Goal: Transaction & Acquisition: Purchase product/service

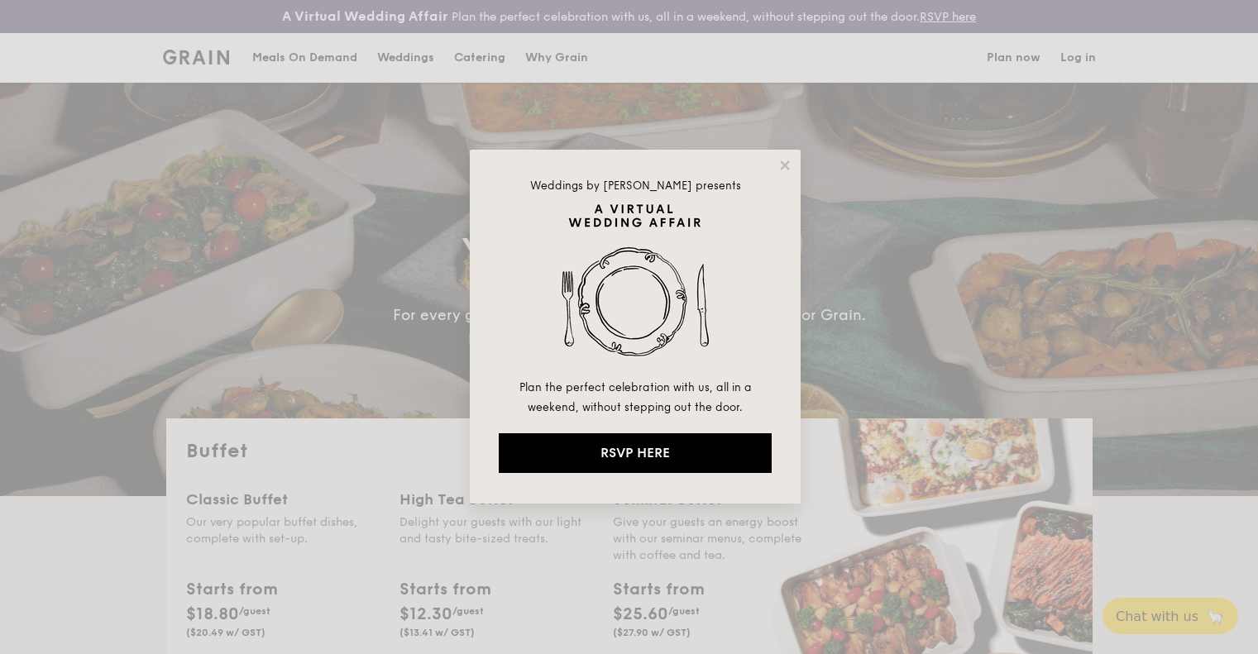
select select
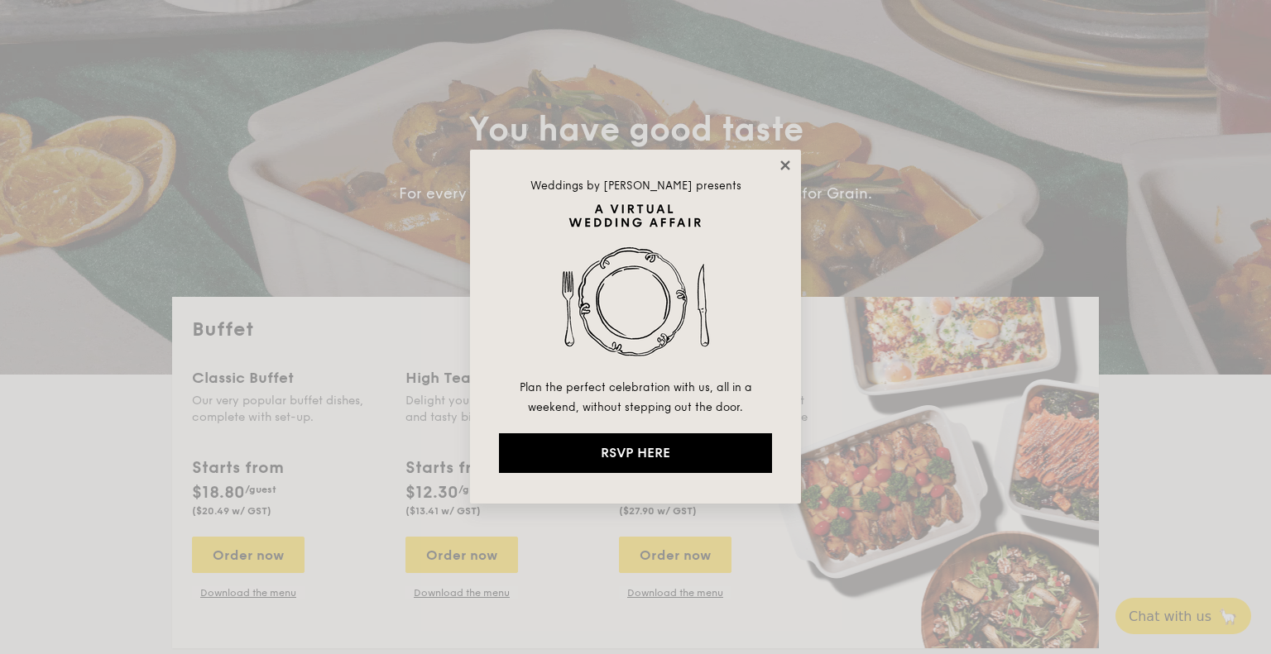
click at [787, 158] on icon at bounding box center [785, 165] width 15 height 15
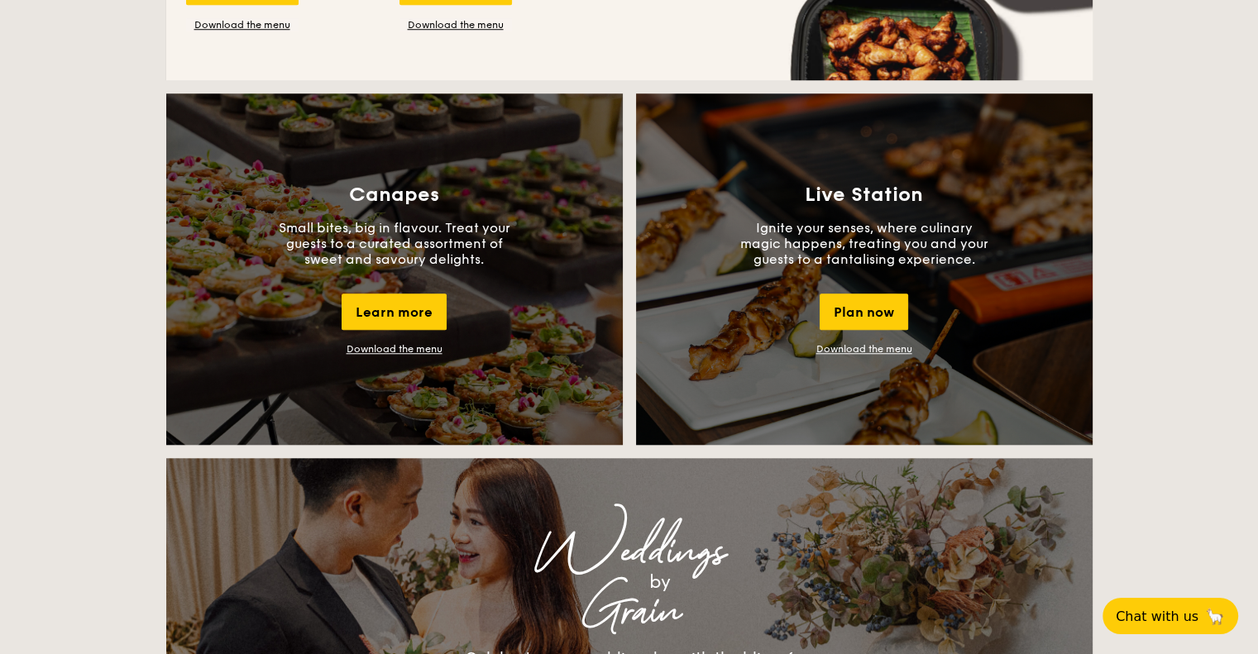
scroll to position [1456, 0]
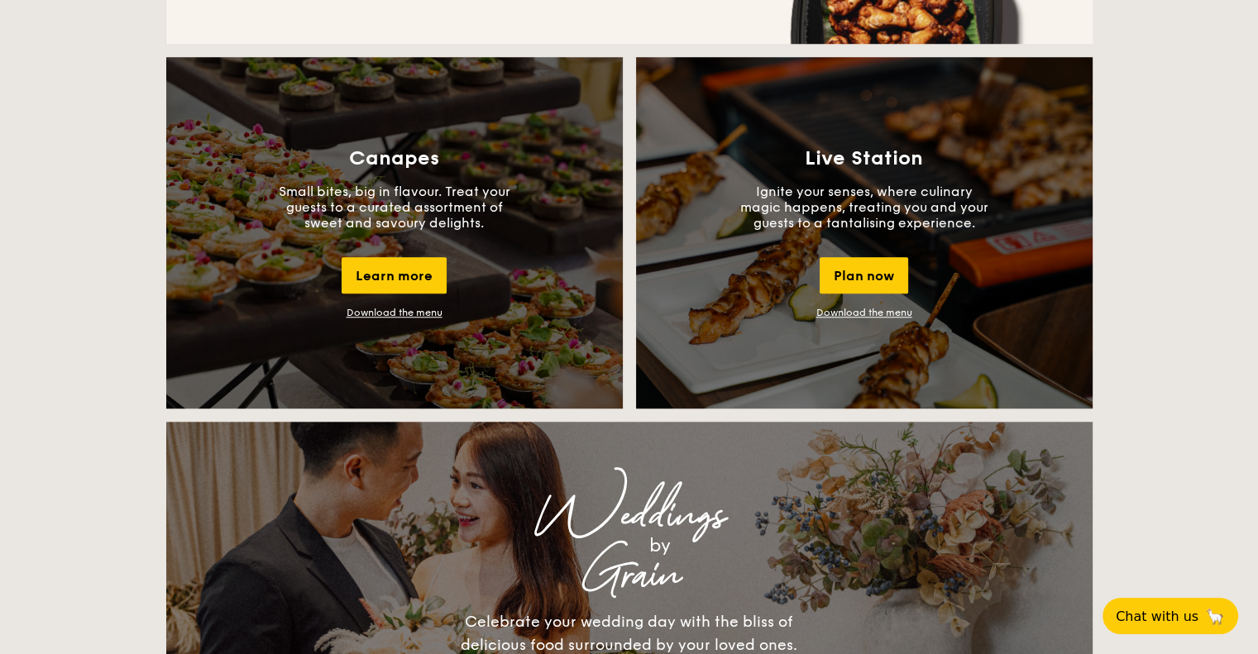
click at [371, 314] on link "Download the menu" at bounding box center [395, 313] width 96 height 12
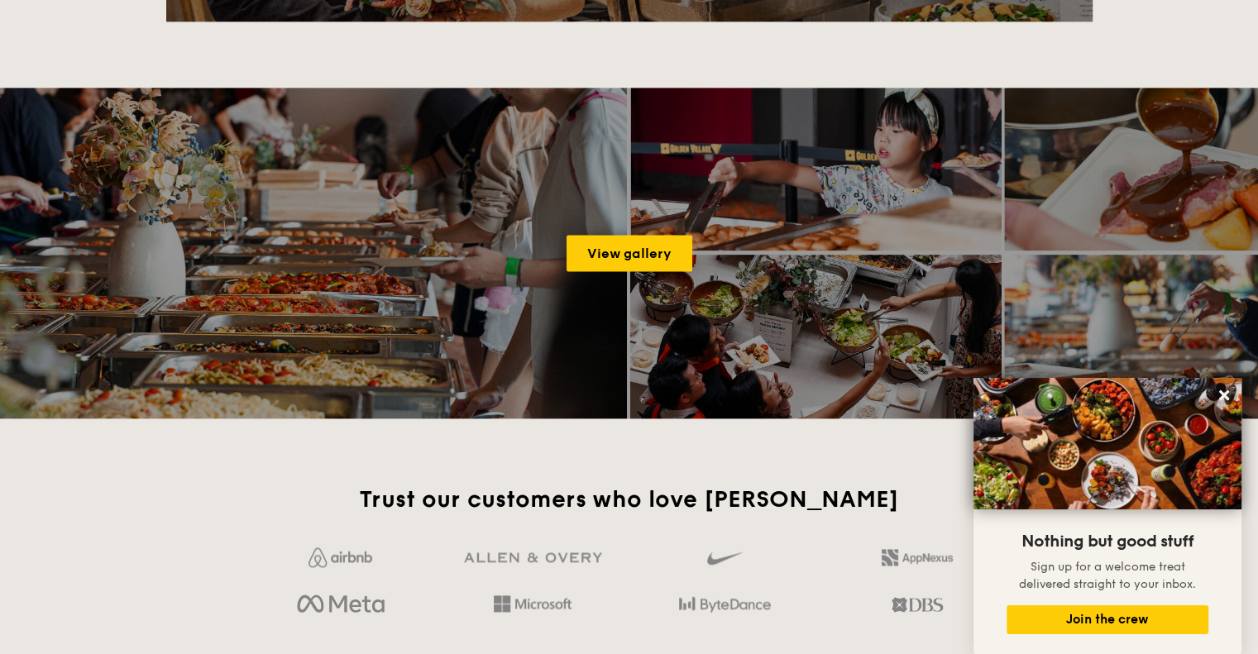
scroll to position [2189, 0]
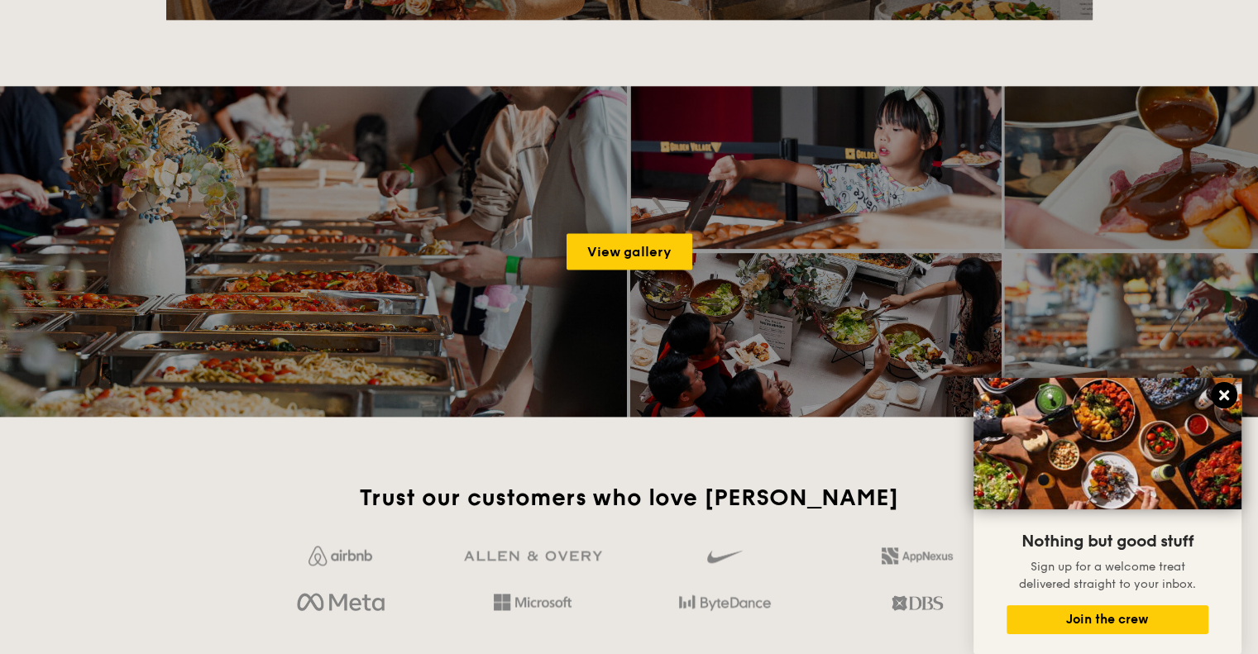
click at [1227, 395] on icon at bounding box center [1224, 395] width 15 height 15
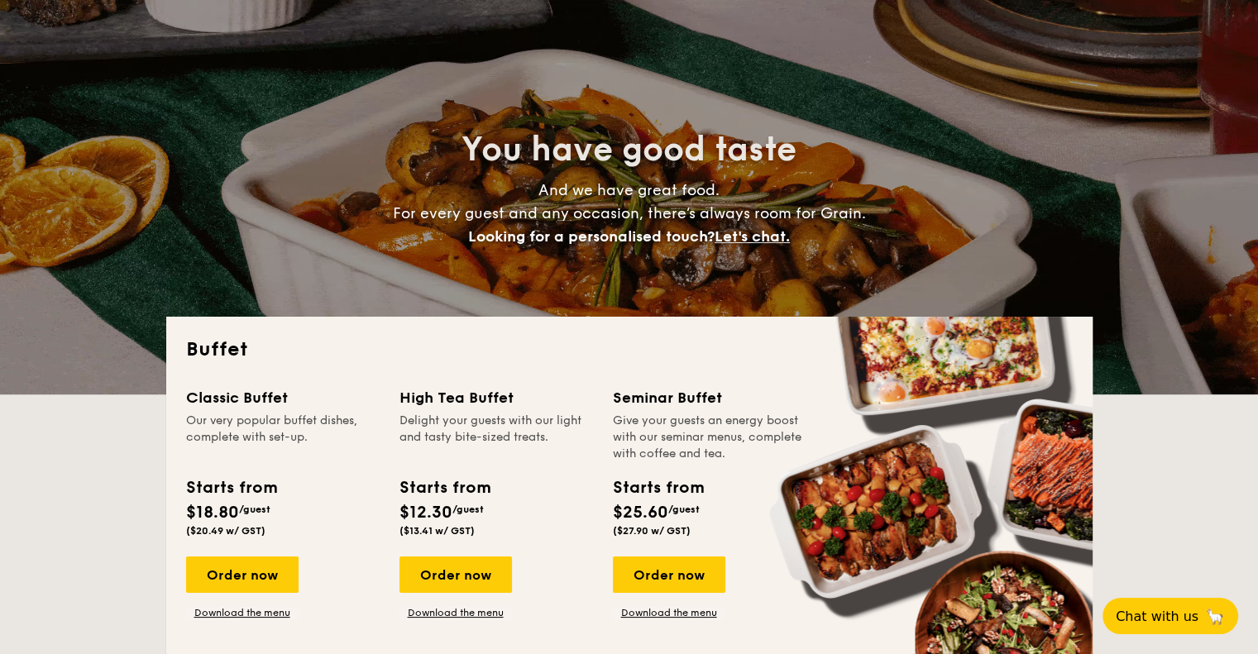
scroll to position [0, 0]
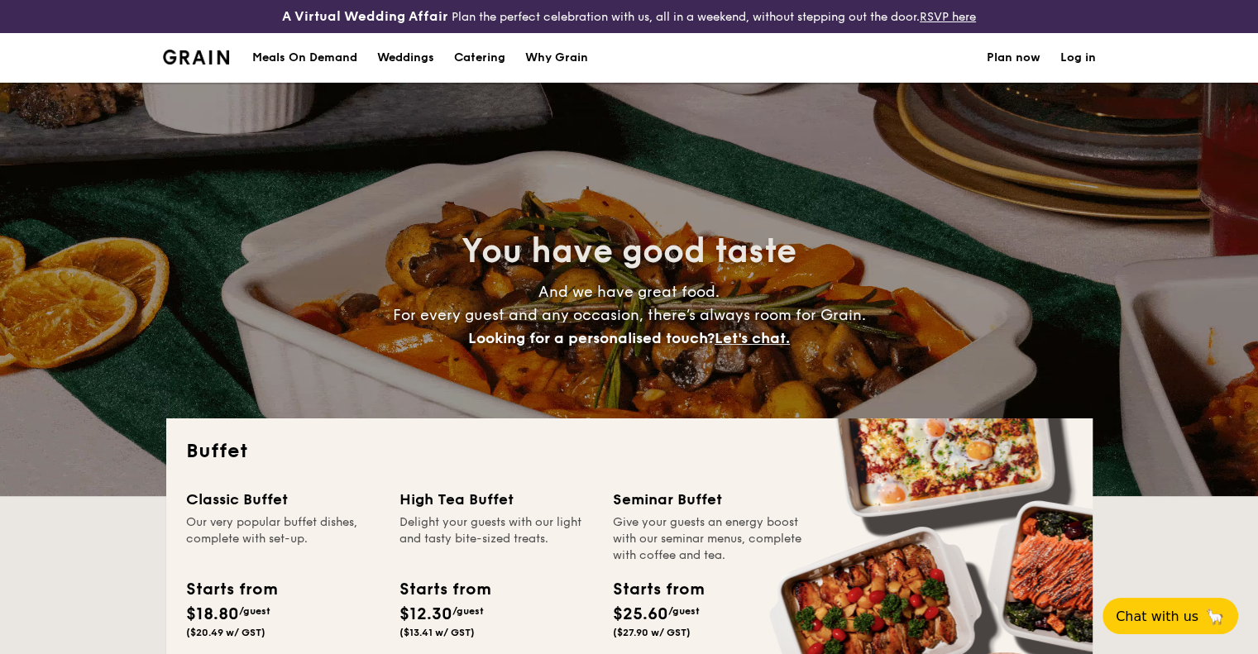
click at [321, 54] on div "Meals On Demand" at bounding box center [304, 58] width 105 height 50
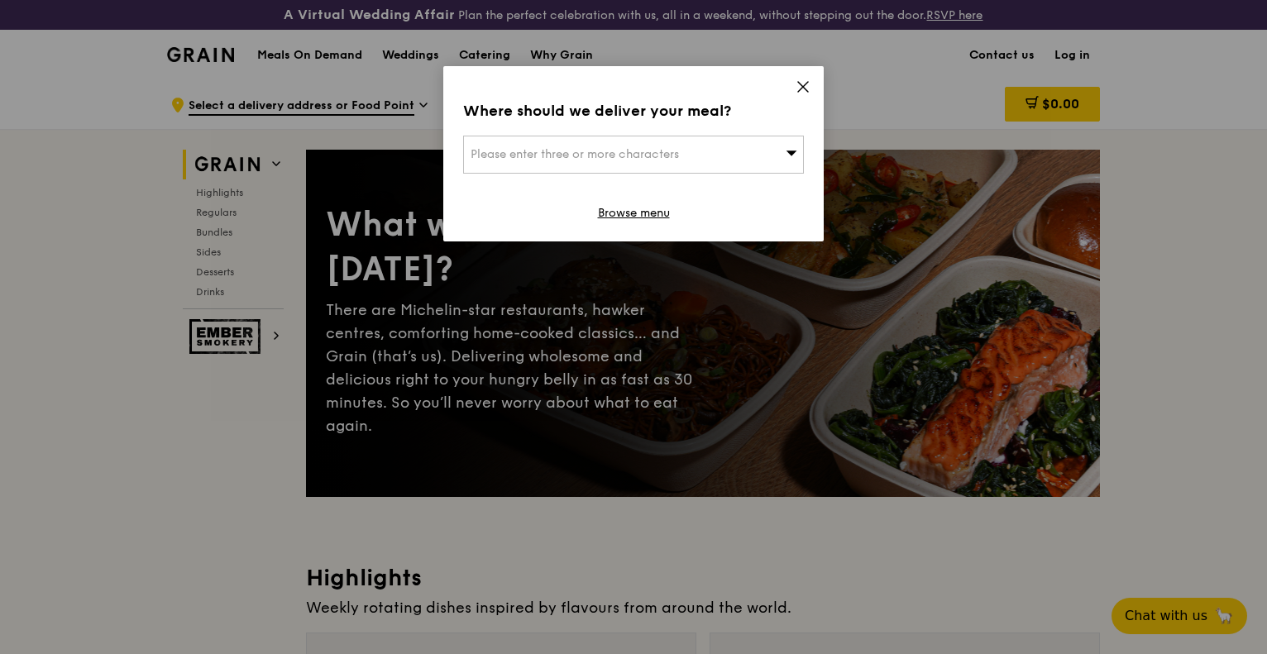
click at [804, 88] on icon at bounding box center [803, 87] width 10 height 10
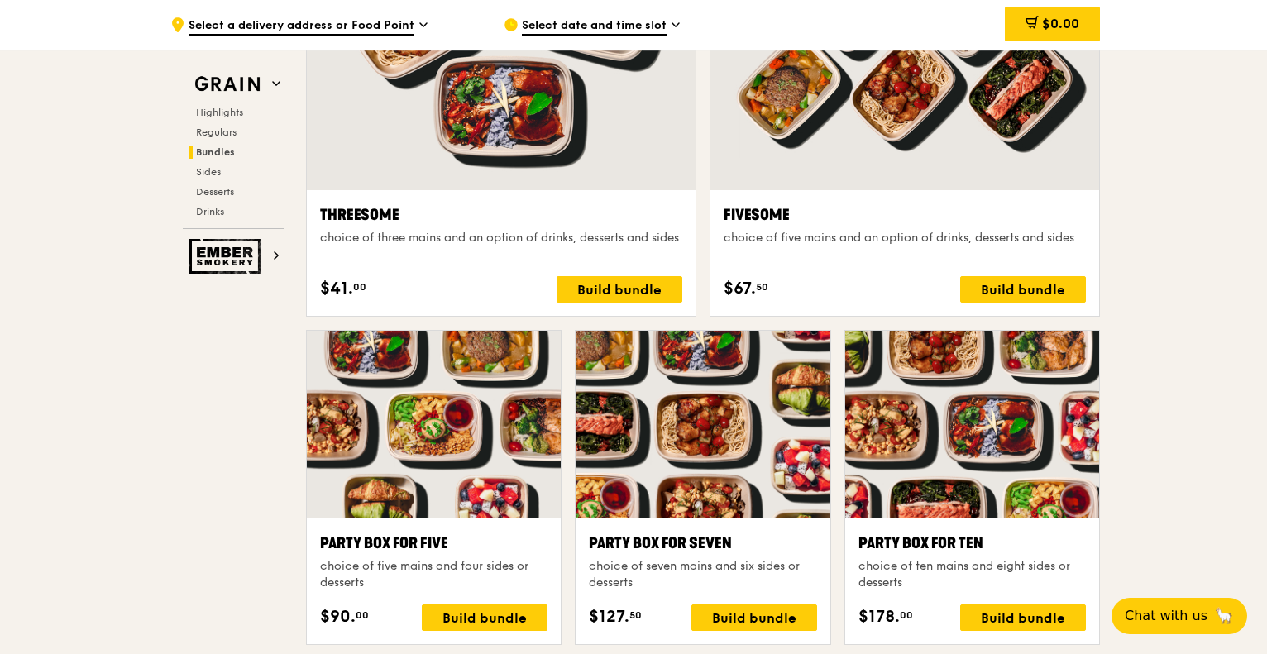
scroll to position [3058, 0]
